Goal: Check status

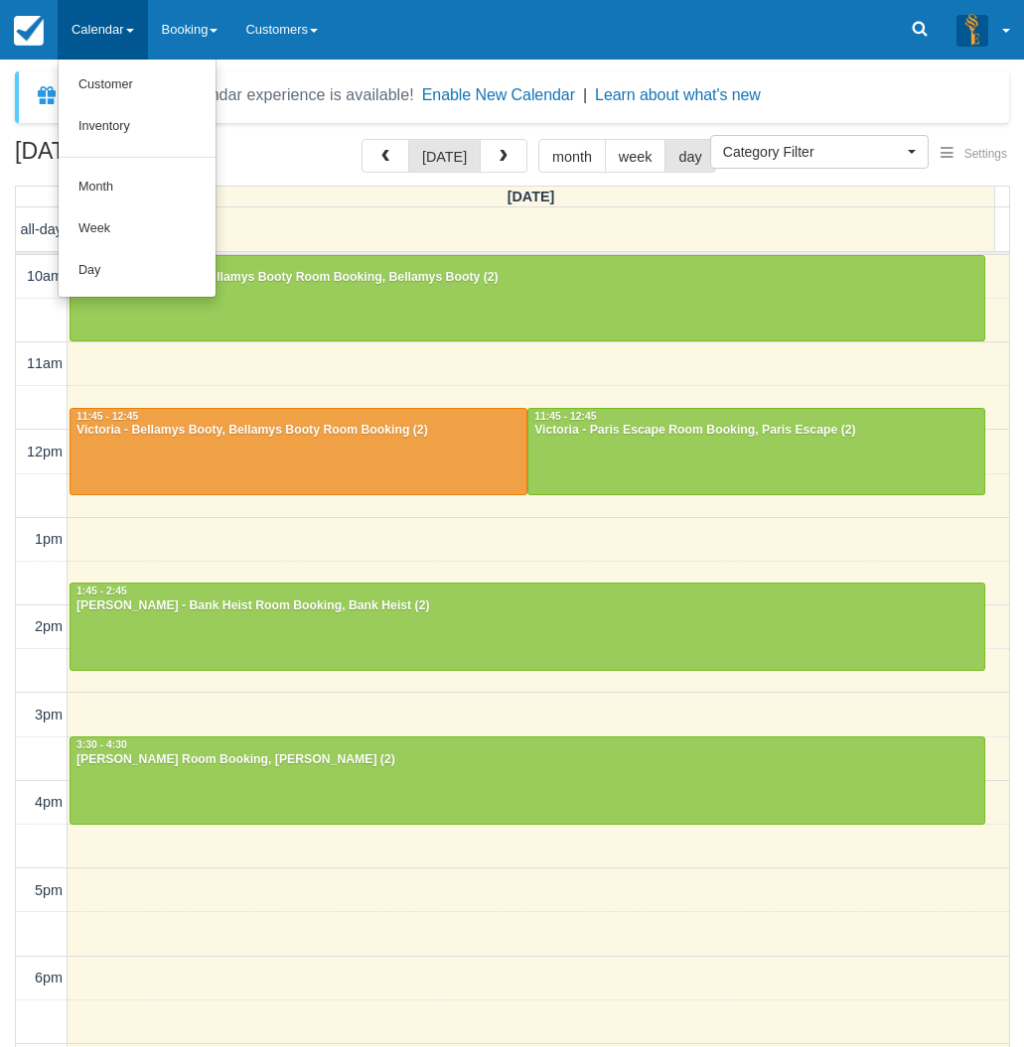
select select
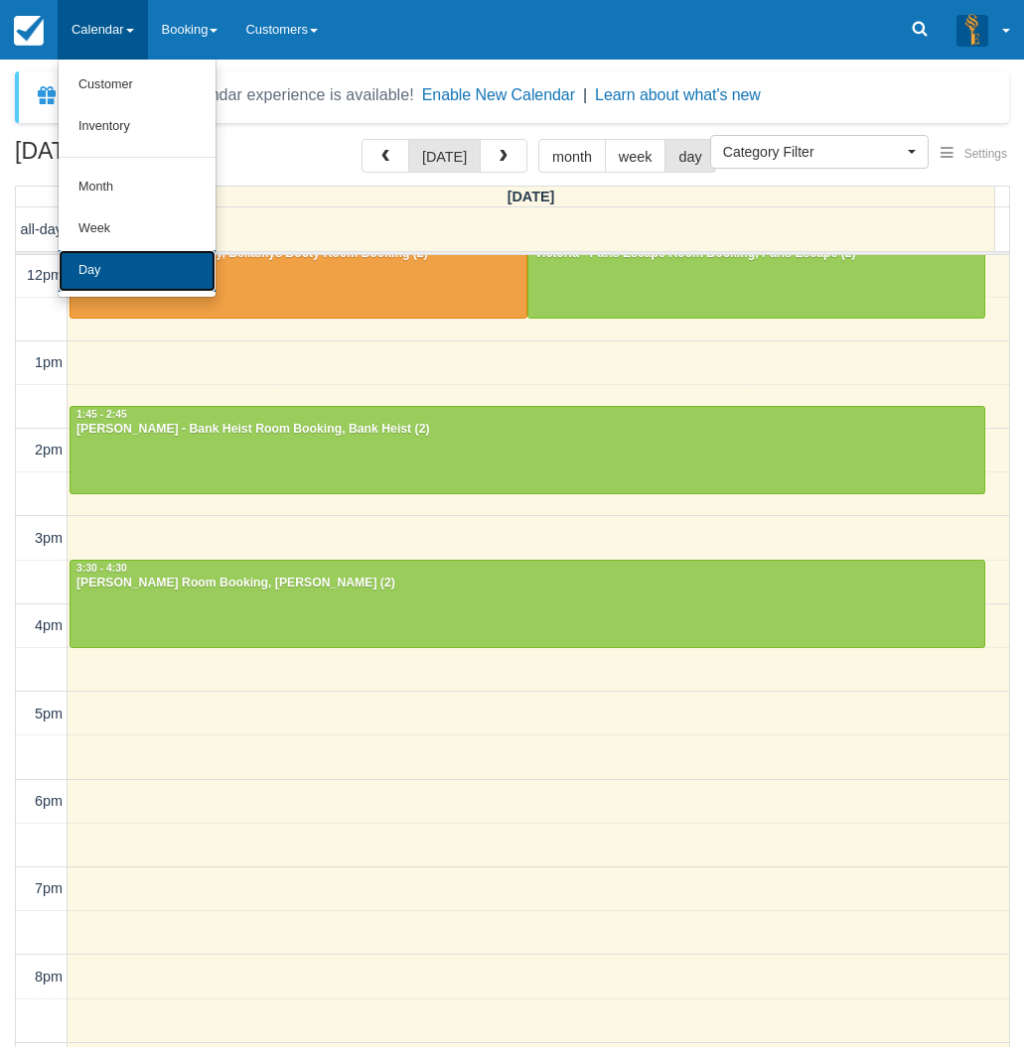
click at [118, 262] on link "Day" at bounding box center [137, 271] width 157 height 42
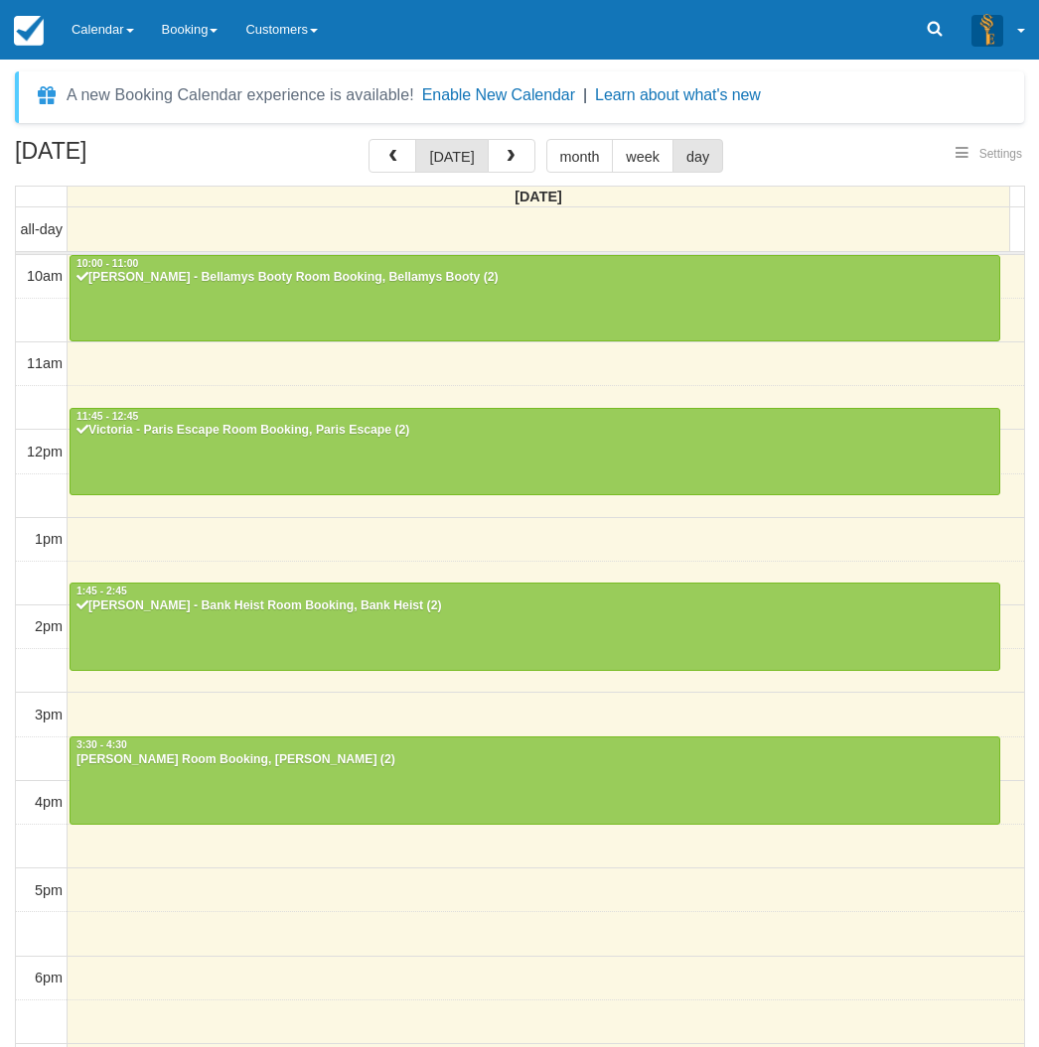
select select
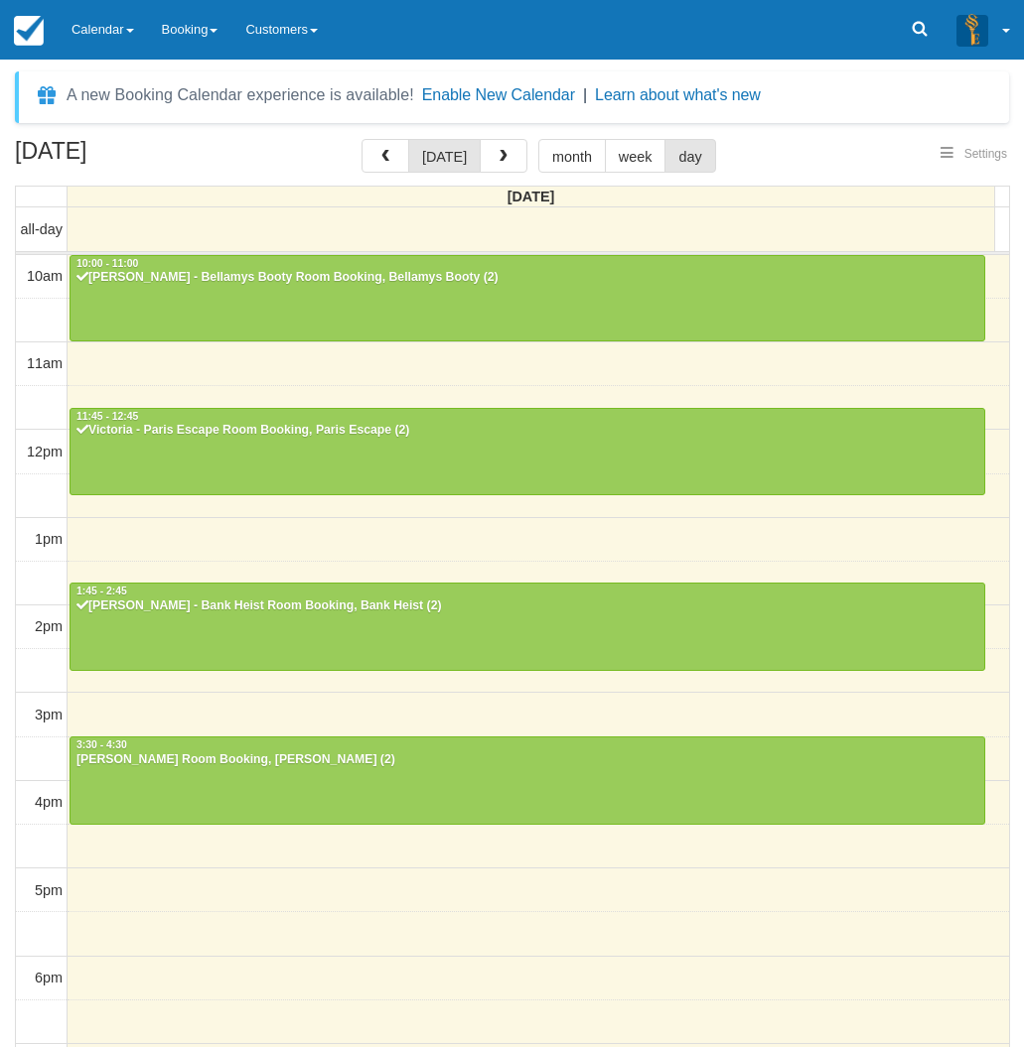
scroll to position [246, 0]
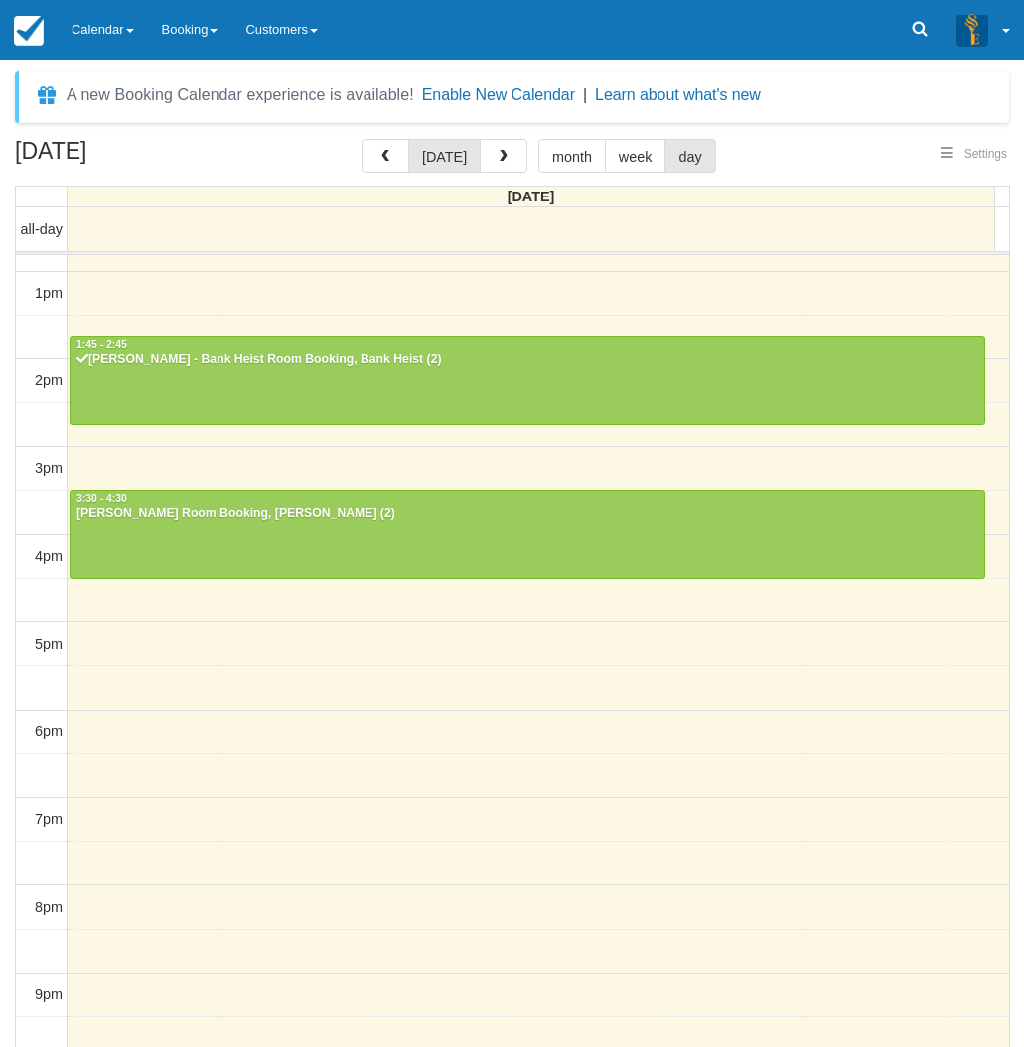
select select
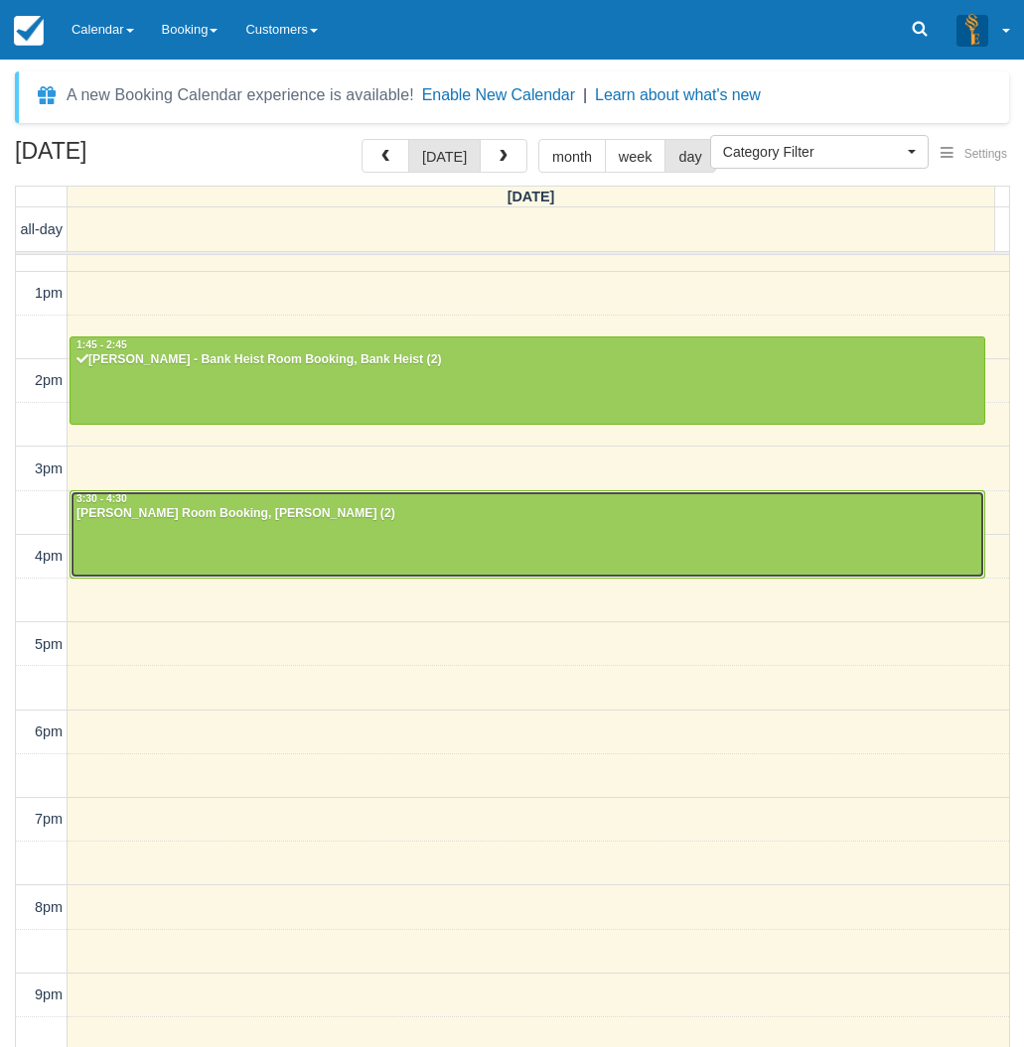
click at [238, 571] on div at bounding box center [526, 533] width 913 height 85
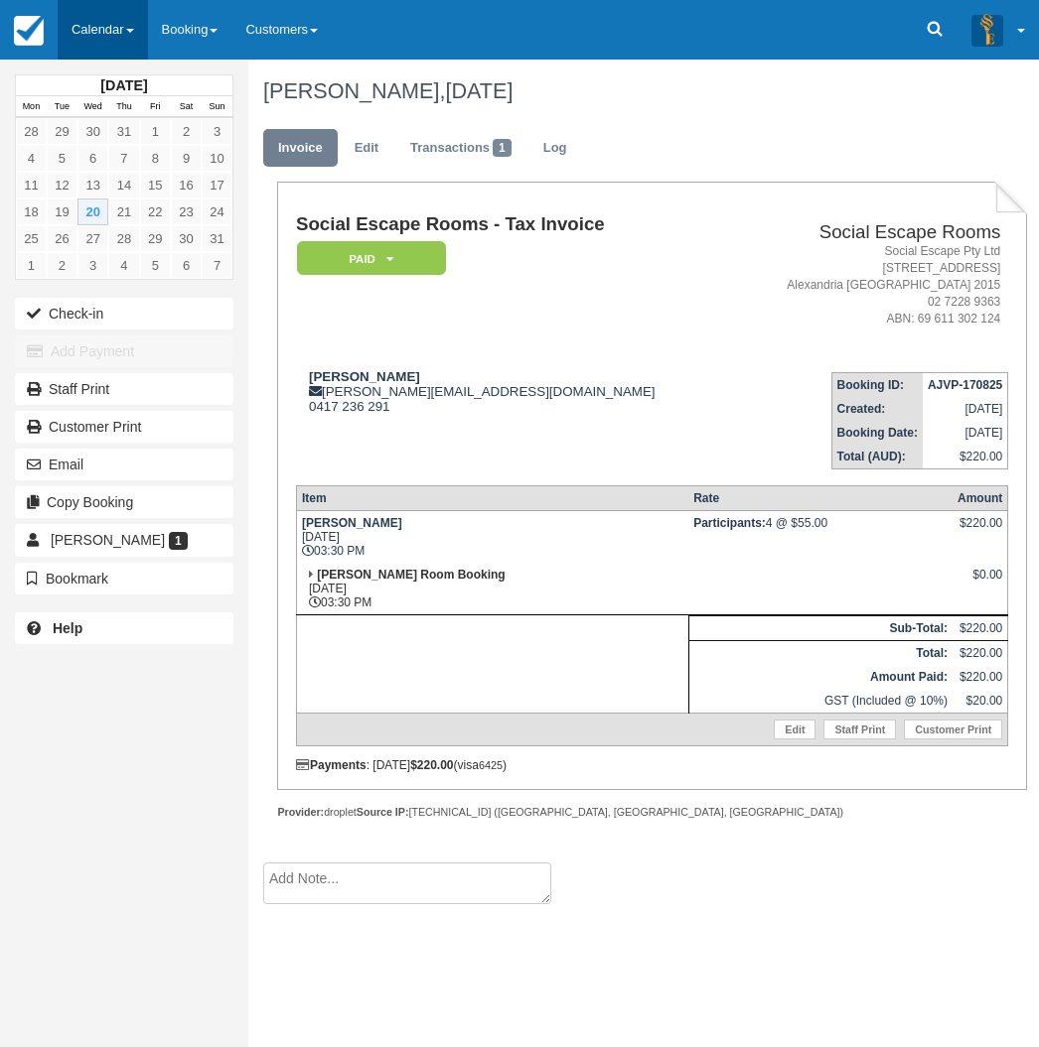
click at [111, 42] on link "Calendar" at bounding box center [103, 30] width 90 height 60
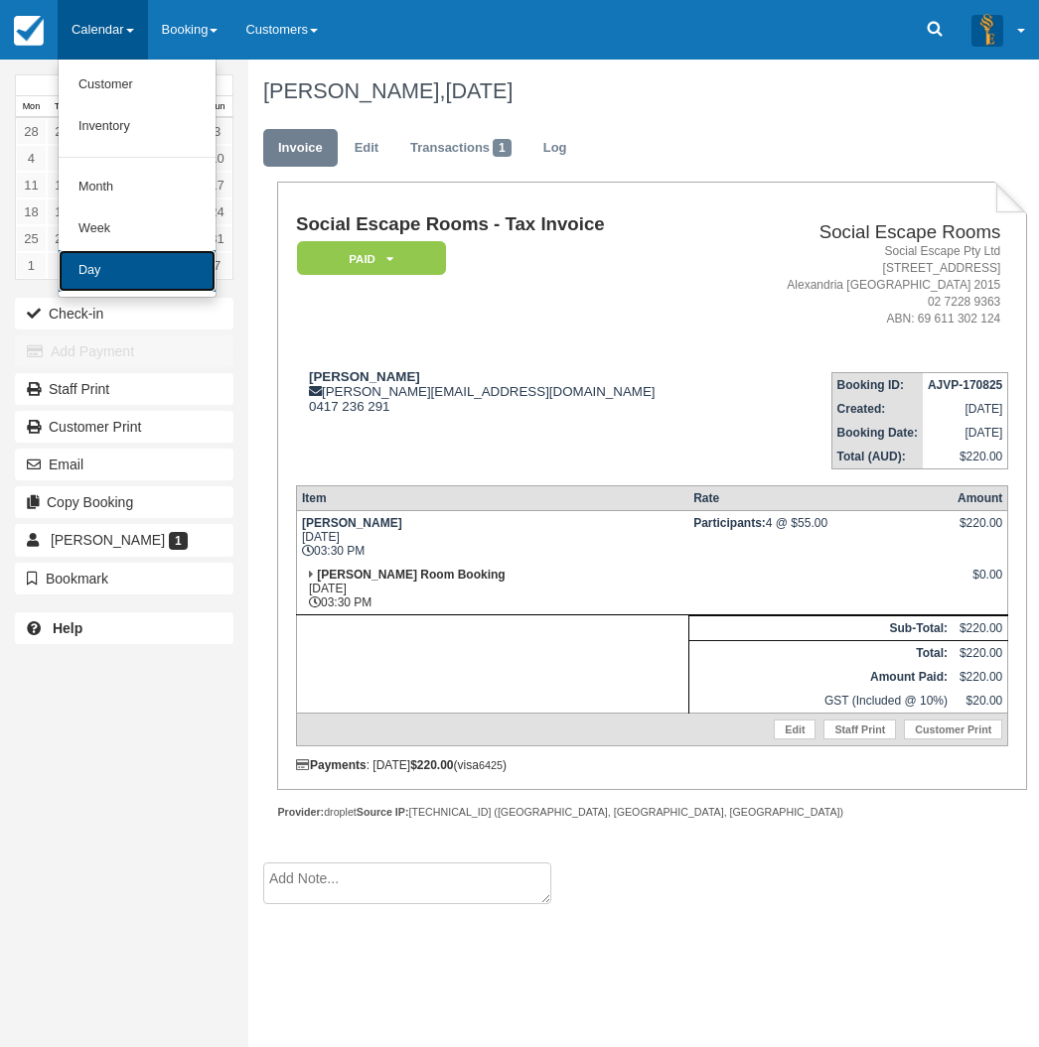
click at [144, 278] on link "Day" at bounding box center [137, 271] width 157 height 42
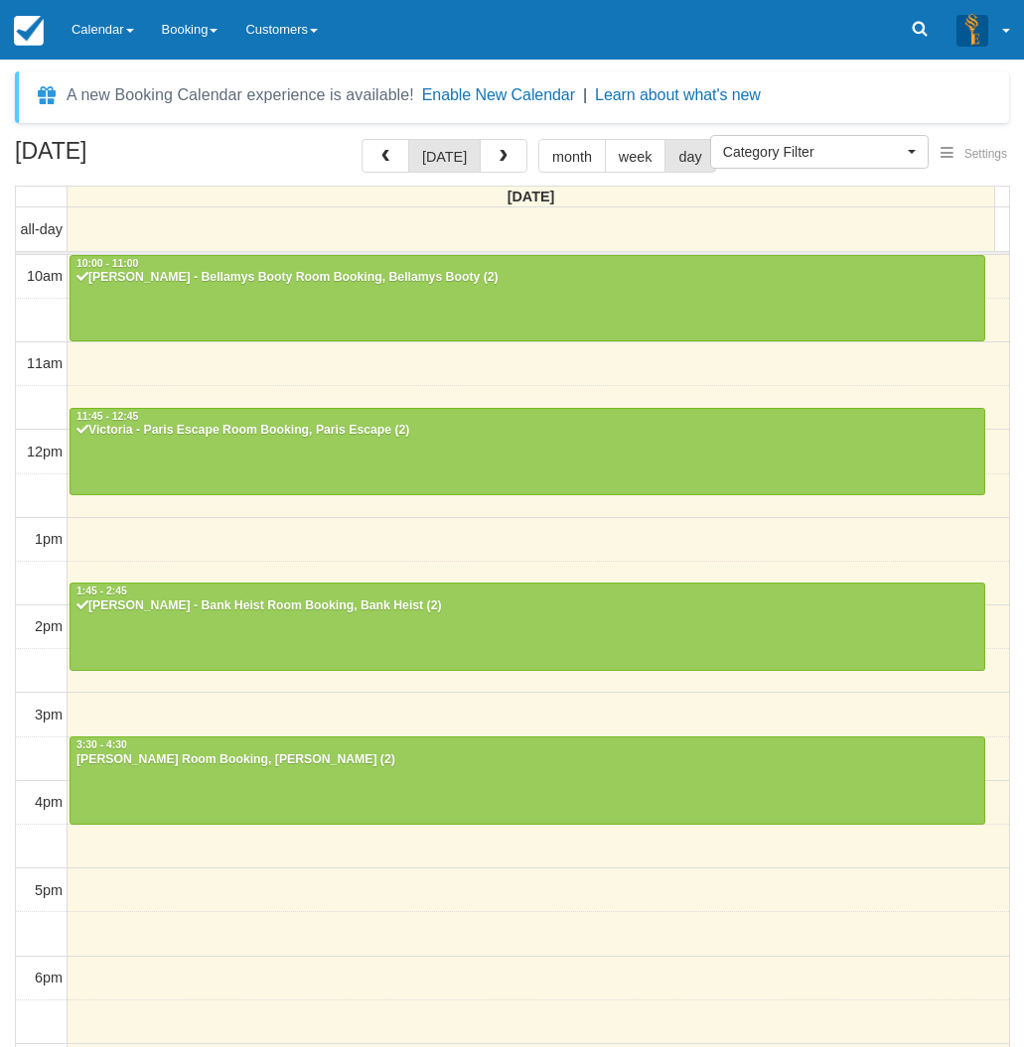
select select
